Goal: Task Accomplishment & Management: Use online tool/utility

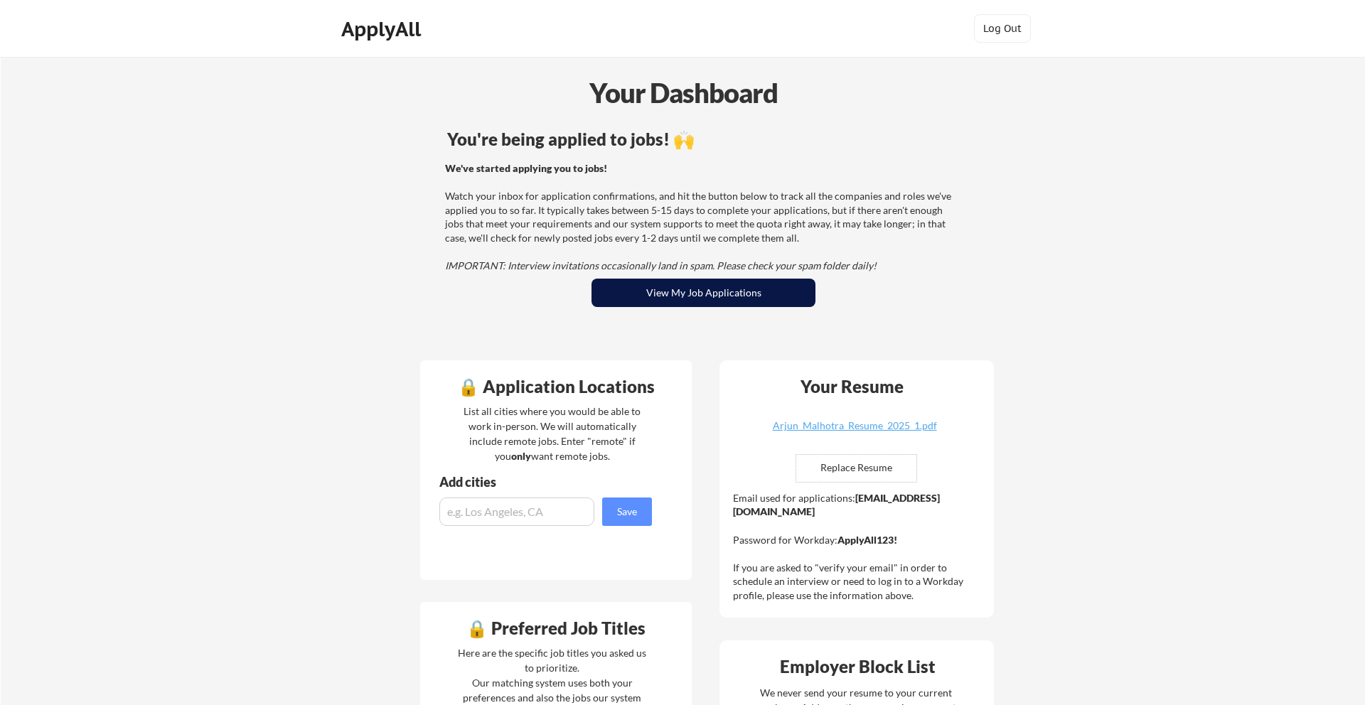
click at [709, 295] on button "View My Job Applications" at bounding box center [703, 293] width 224 height 28
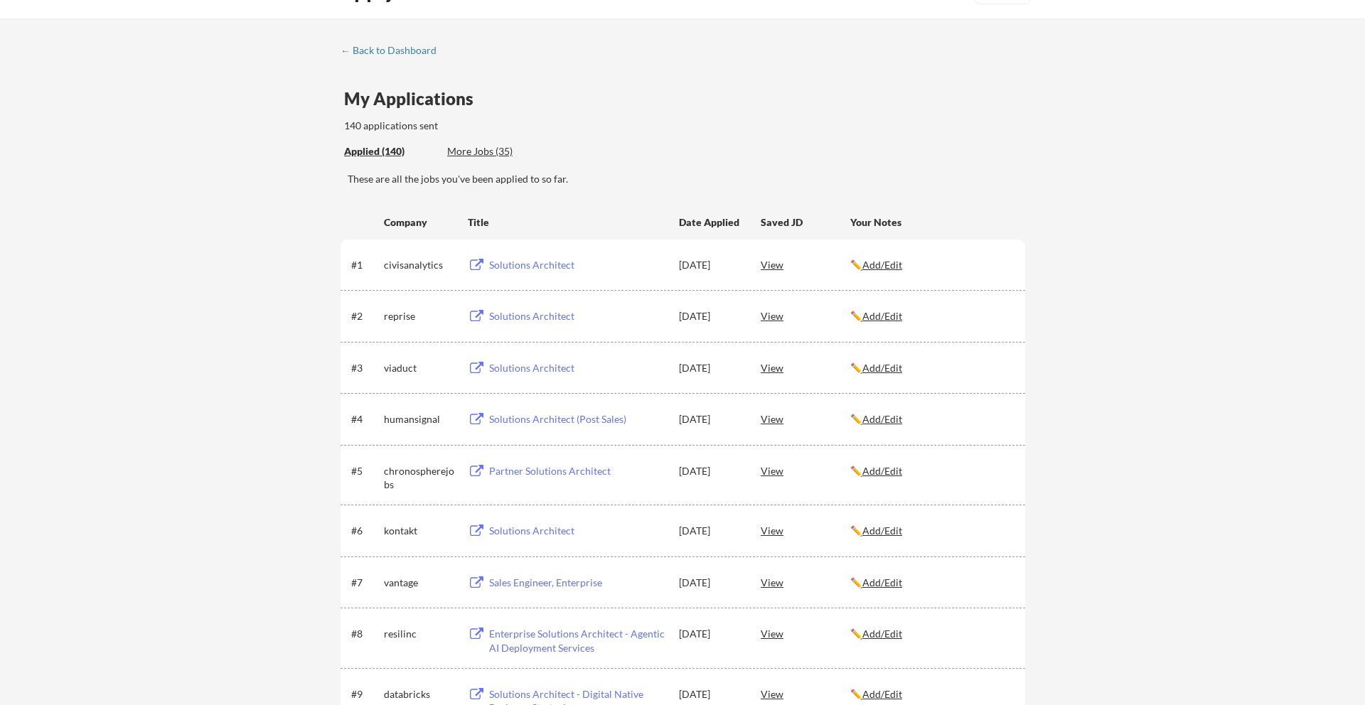
scroll to position [45, 0]
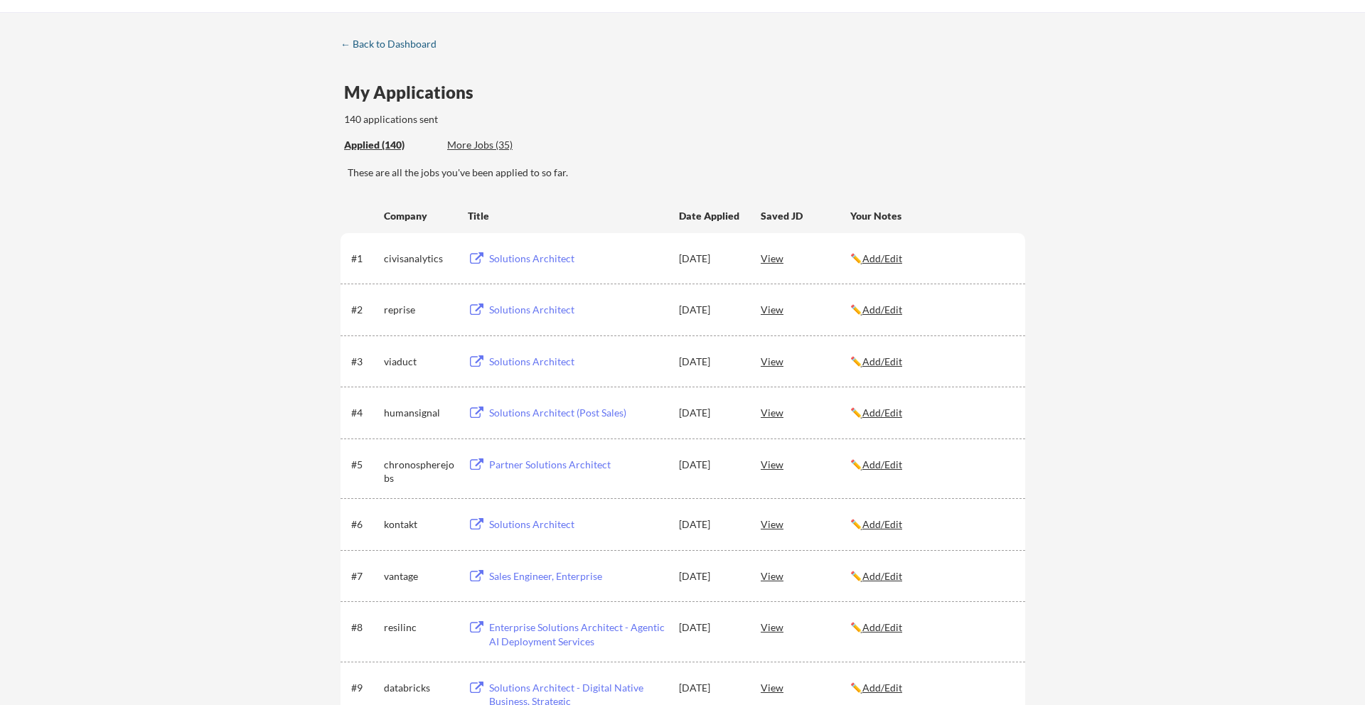
click at [354, 39] on div "← Back to Dashboard" at bounding box center [393, 44] width 107 height 10
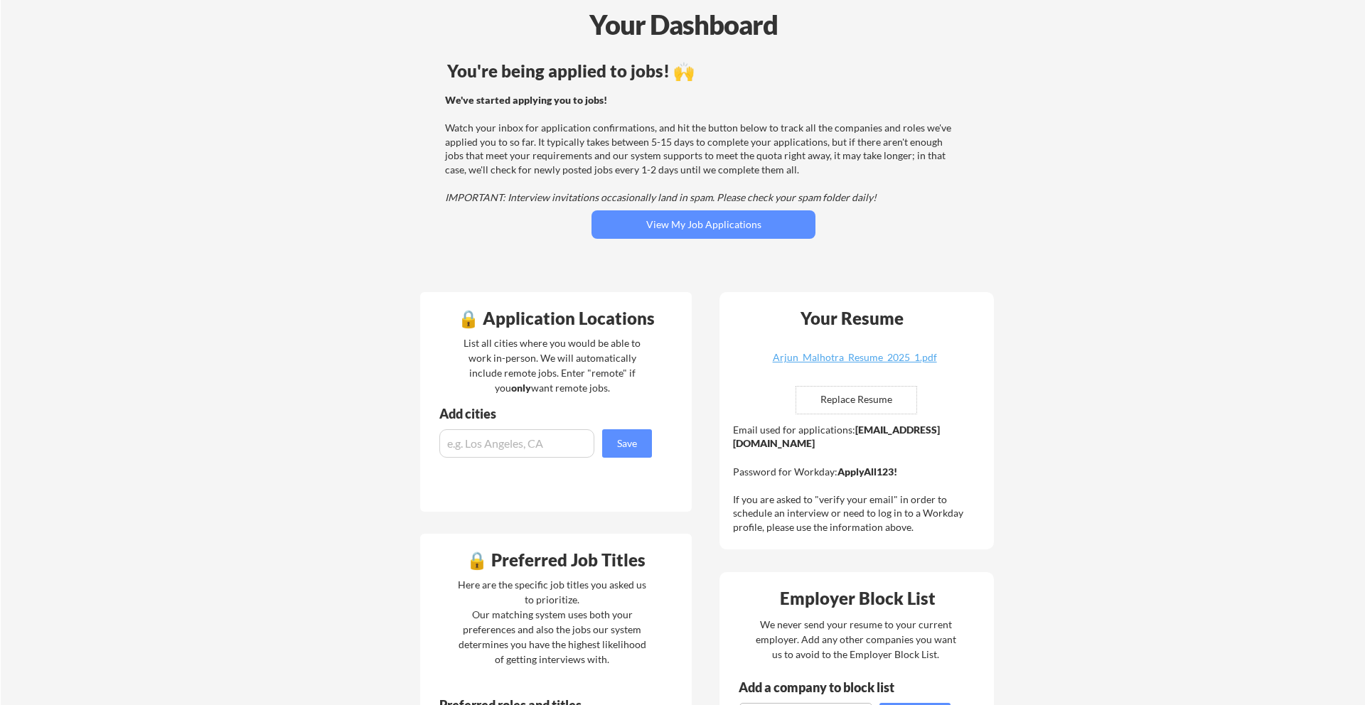
scroll to position [73, 0]
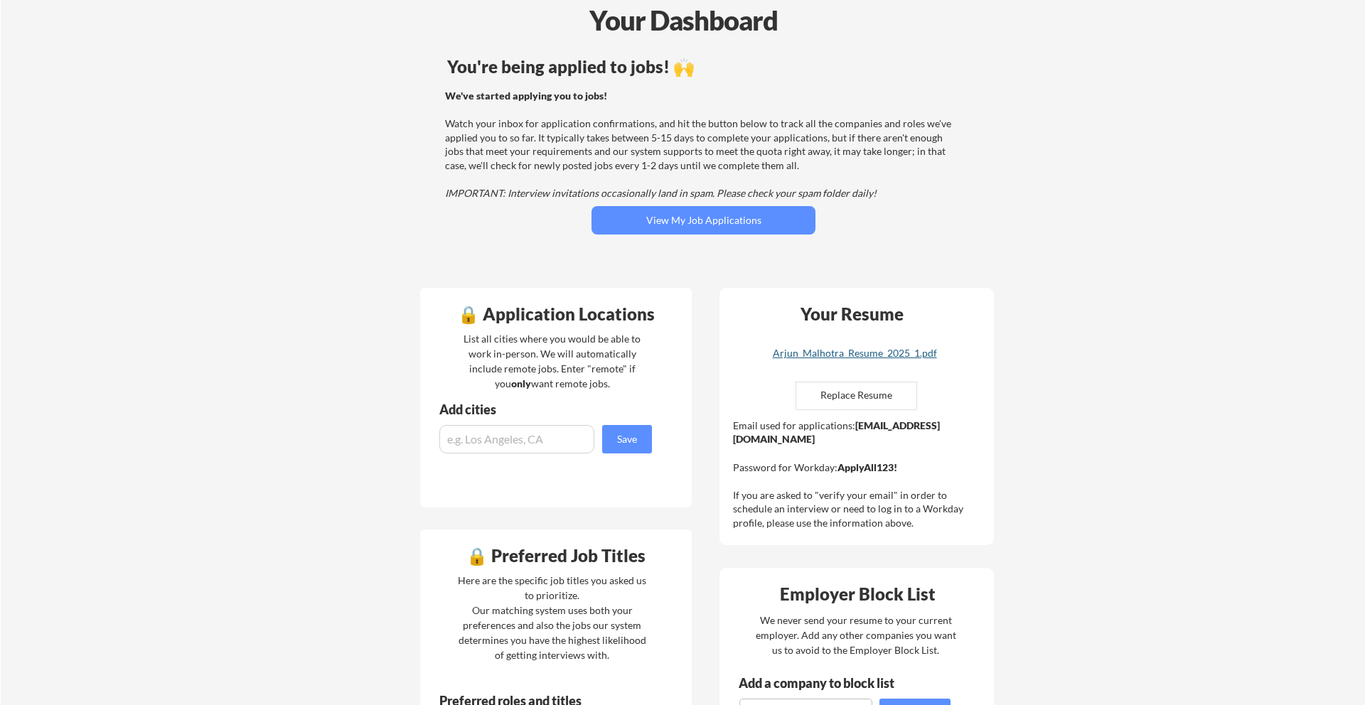
click at [898, 349] on div "Arjun_Malhotra_Resume_2025_1.pdf" at bounding box center [854, 353] width 169 height 10
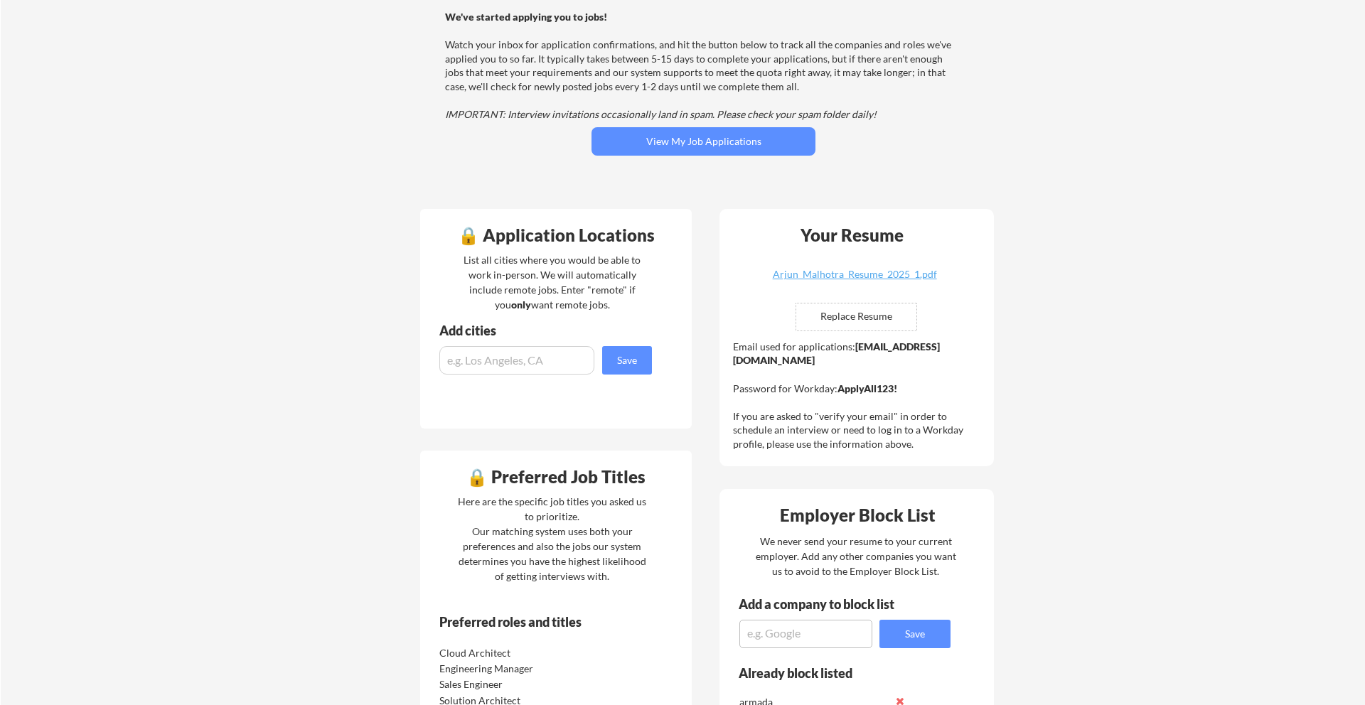
scroll to position [152, 0]
click at [841, 314] on input "file" at bounding box center [856, 316] width 120 height 27
type input "C:\fakepath\Arjun_Malhotra_Resume_Architect.pdf"
click at [305, 359] on div "Your Dashboard You're being applied to jobs! 🙌 We've started applying you to jo…" at bounding box center [683, 613] width 1364 height 1416
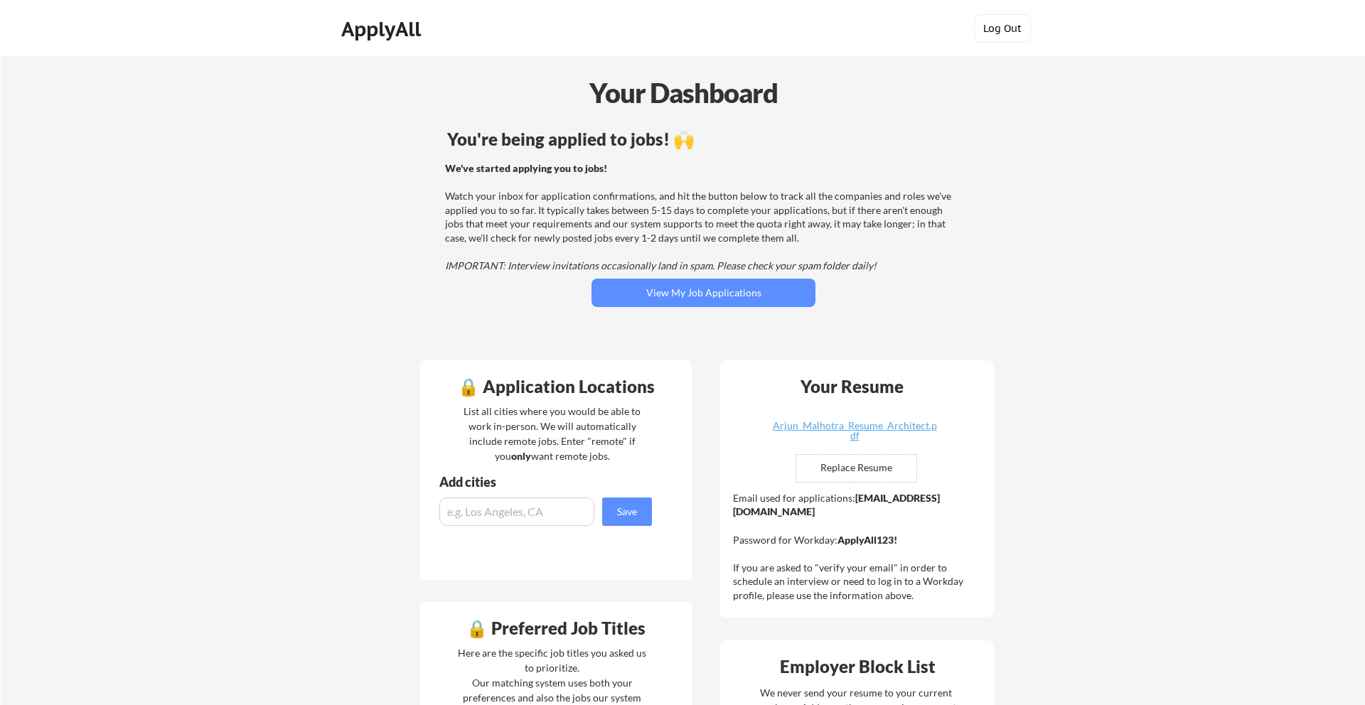
click at [1017, 26] on button "Log Out" at bounding box center [1002, 28] width 57 height 28
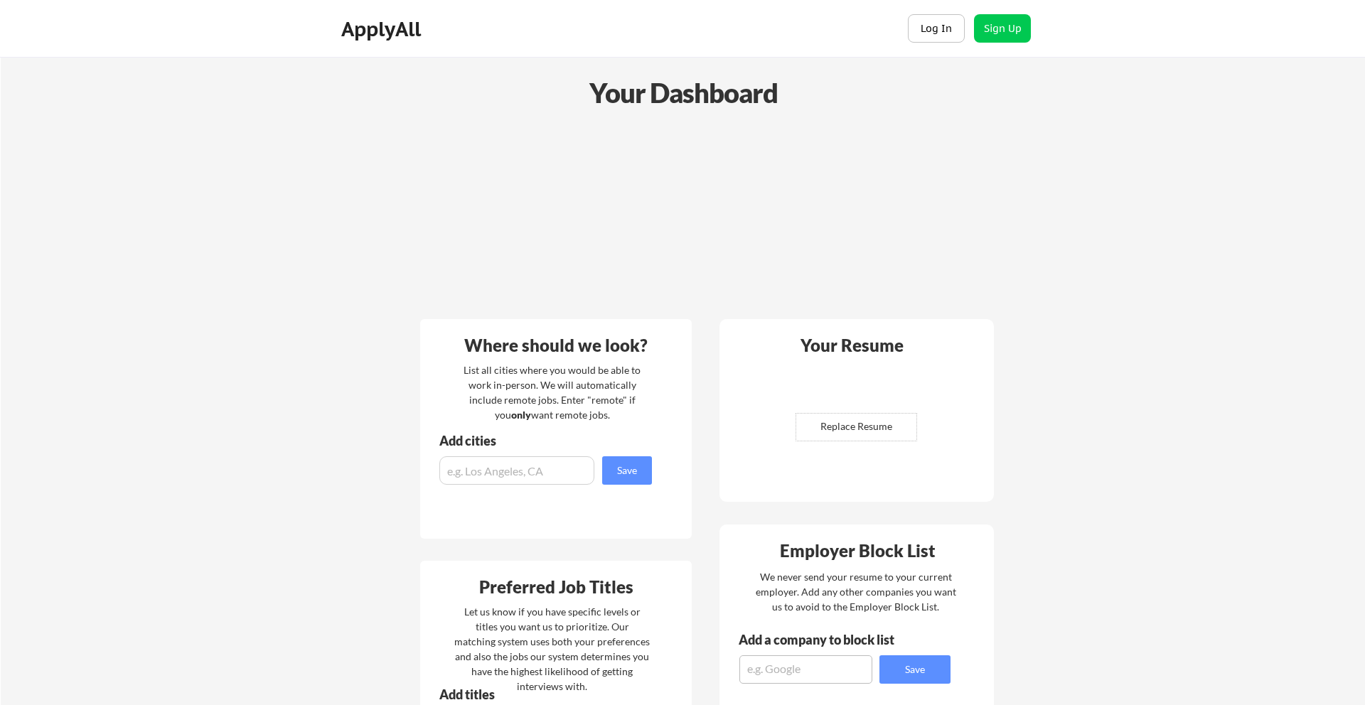
click at [918, 22] on button "Log In" at bounding box center [936, 28] width 57 height 28
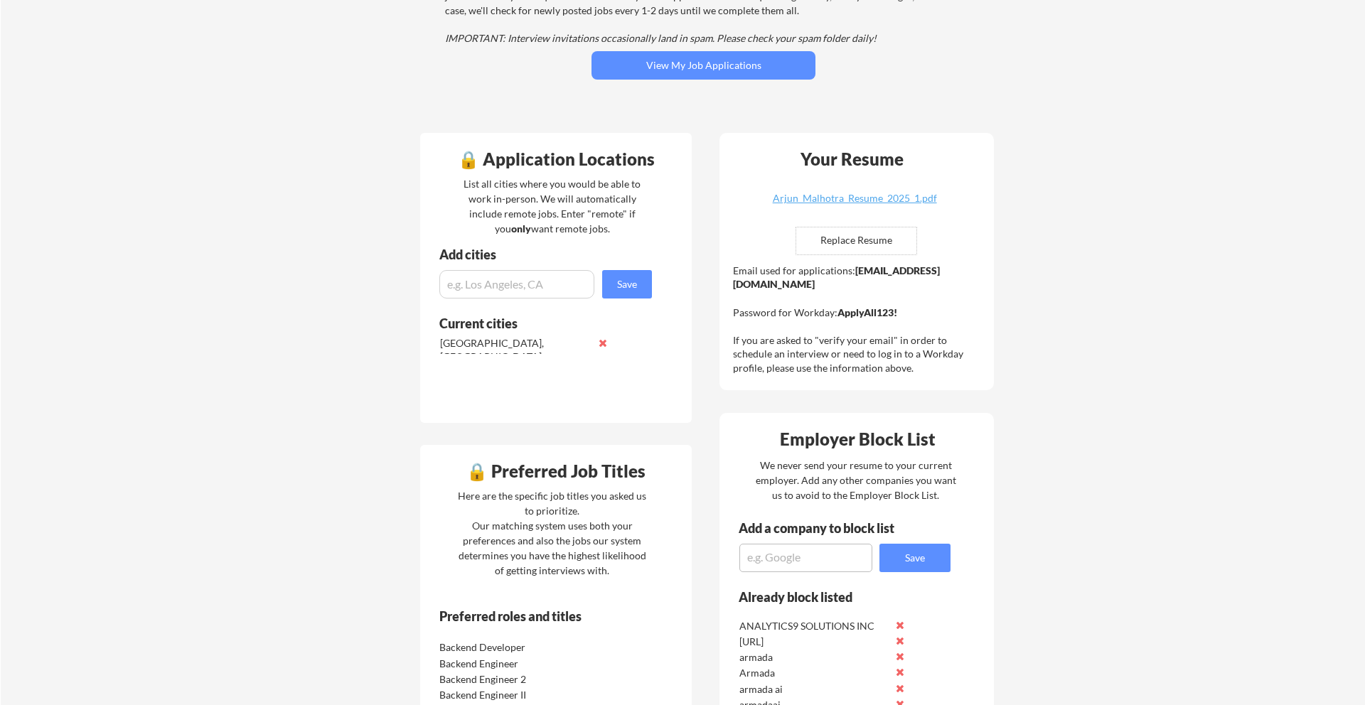
scroll to position [229, 0]
click at [698, 60] on button "View My Job Applications" at bounding box center [703, 64] width 224 height 28
